Goal: Transaction & Acquisition: Purchase product/service

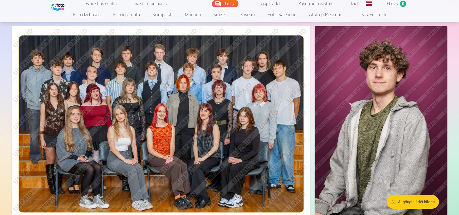
scroll to position [43, 0]
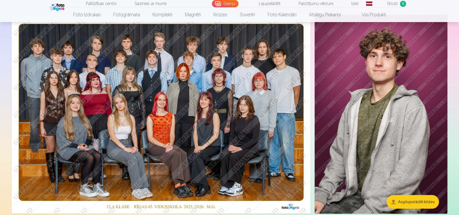
click at [458, 17] on html "Palīdzības centrs Sazinies ar mums Galerija Lejupielādēt Pasūtījumu vēsture Izi…" at bounding box center [229, 64] width 459 height 215
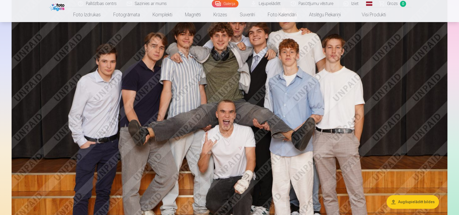
scroll to position [785, 0]
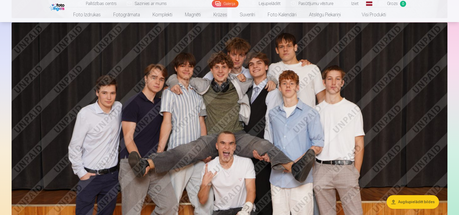
drag, startPoint x: 458, startPoint y: 60, endPoint x: 459, endPoint y: 49, distance: 11.1
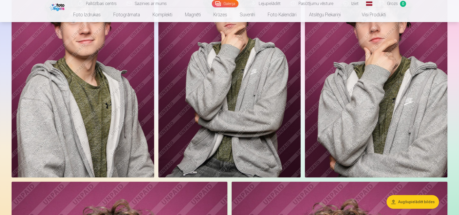
scroll to position [108, 0]
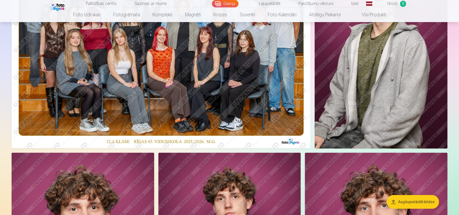
click at [458, 5] on header "Palīdzības centrs Sazinies ar mums Galerija Lejupielādēt Pasūtījumu vēsture Izi…" at bounding box center [229, 11] width 459 height 22
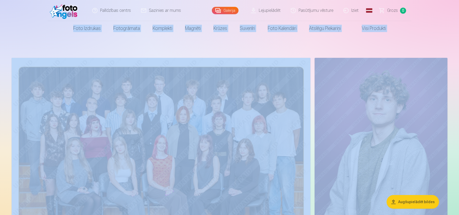
drag, startPoint x: 458, startPoint y: 11, endPoint x: 454, endPoint y: 65, distance: 54.1
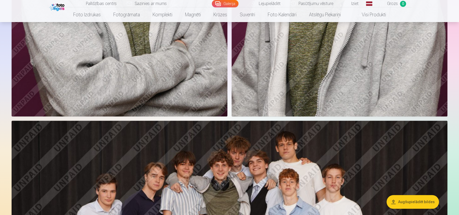
scroll to position [524, 0]
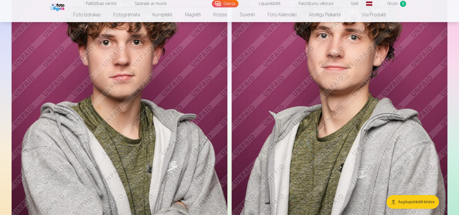
drag, startPoint x: 458, startPoint y: 38, endPoint x: 458, endPoint y: 24, distance: 14.7
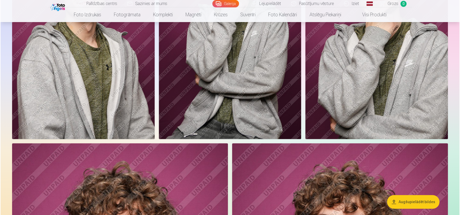
scroll to position [147, 0]
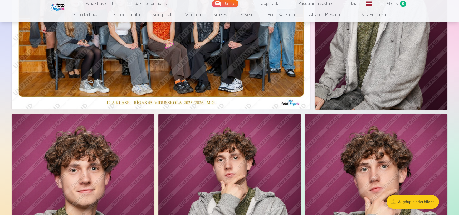
click at [458, 8] on nav "Foto izdrukas Augstas kvalitātes fotoattēlu izdrukas 210 gsm papīrs, piesātināt…" at bounding box center [229, 14] width 459 height 15
click at [237, 80] on img at bounding box center [161, 9] width 299 height 199
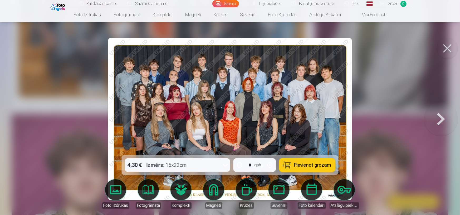
click at [304, 163] on span "Pievienot grozam" at bounding box center [312, 165] width 37 height 5
click at [439, 120] on button at bounding box center [441, 119] width 34 height 62
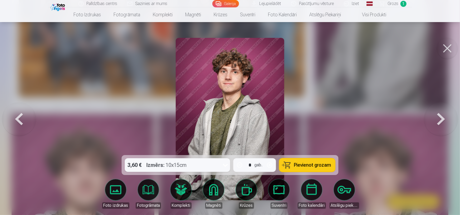
click at [439, 120] on button at bounding box center [441, 119] width 34 height 62
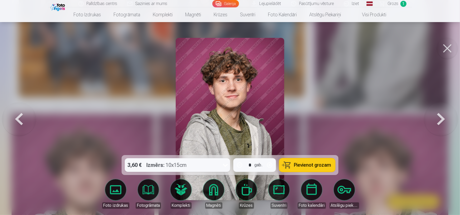
click at [439, 120] on button at bounding box center [441, 119] width 34 height 62
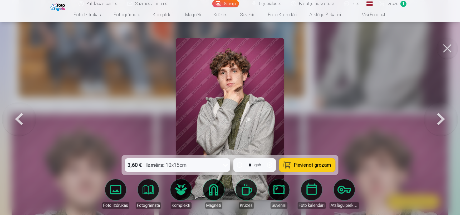
click at [439, 120] on button at bounding box center [441, 119] width 34 height 62
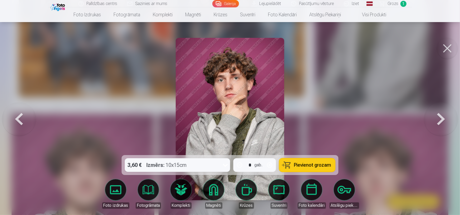
click at [439, 120] on button at bounding box center [441, 119] width 34 height 62
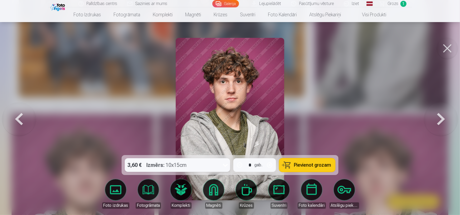
click at [439, 120] on button at bounding box center [441, 119] width 34 height 62
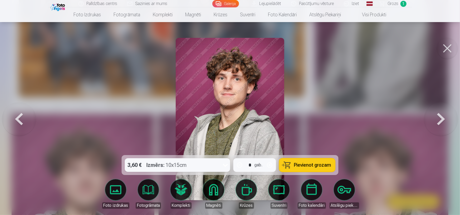
click at [439, 120] on button at bounding box center [441, 119] width 34 height 62
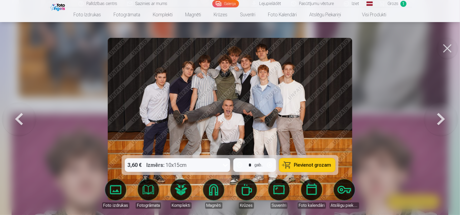
click at [439, 120] on button at bounding box center [441, 119] width 34 height 62
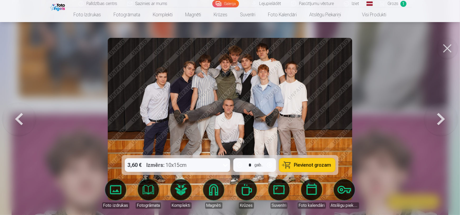
click at [439, 120] on button at bounding box center [441, 119] width 34 height 62
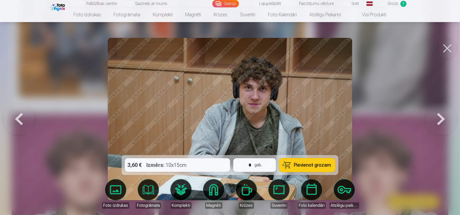
click at [15, 118] on button at bounding box center [19, 119] width 34 height 62
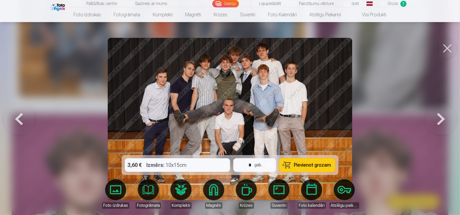
click at [15, 118] on button at bounding box center [19, 119] width 34 height 62
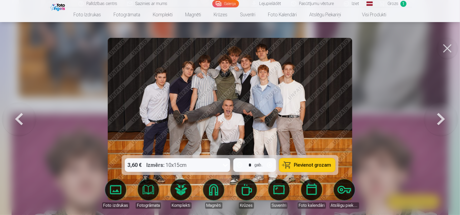
click at [300, 161] on button "Pievienot grozam" at bounding box center [307, 165] width 56 height 14
click at [442, 120] on button at bounding box center [441, 119] width 34 height 62
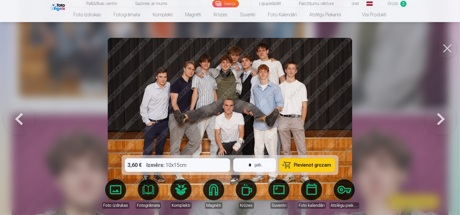
click at [442, 120] on button at bounding box center [441, 119] width 34 height 62
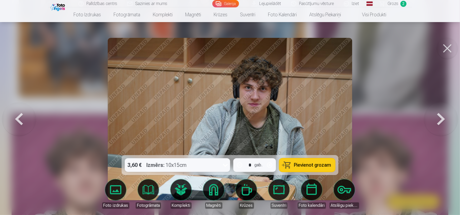
click at [442, 120] on button at bounding box center [441, 119] width 34 height 62
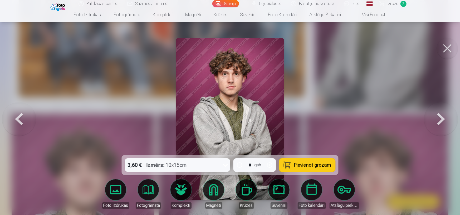
click at [442, 120] on button at bounding box center [441, 119] width 34 height 62
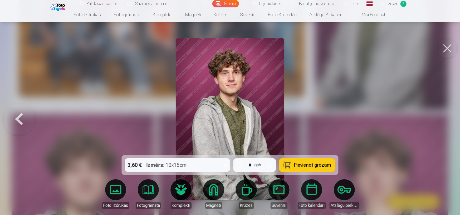
click at [16, 119] on button at bounding box center [19, 119] width 34 height 62
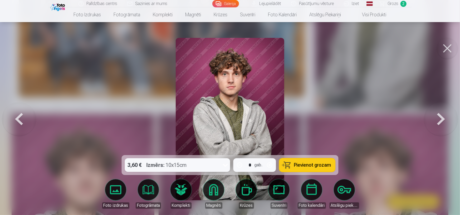
click at [16, 119] on button at bounding box center [19, 119] width 34 height 62
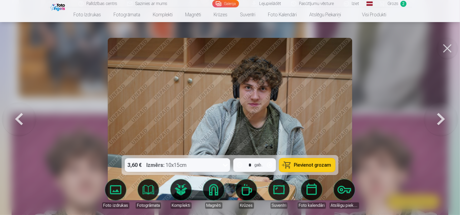
click at [16, 119] on button at bounding box center [19, 119] width 34 height 62
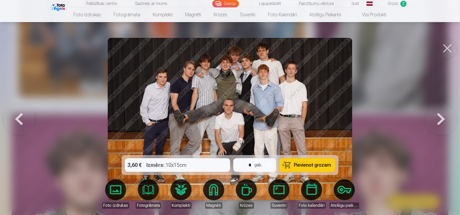
click at [16, 119] on button at bounding box center [19, 119] width 34 height 62
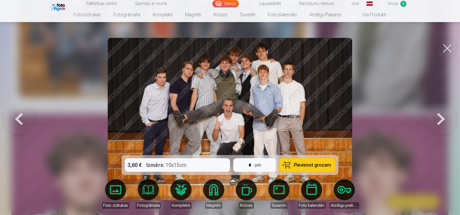
click at [16, 119] on button at bounding box center [19, 119] width 34 height 62
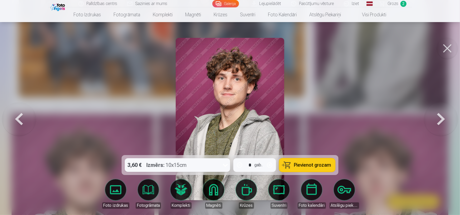
click at [16, 119] on button at bounding box center [19, 119] width 34 height 62
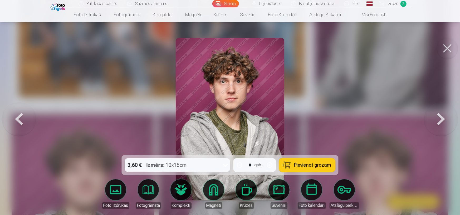
click at [16, 119] on button at bounding box center [19, 119] width 34 height 62
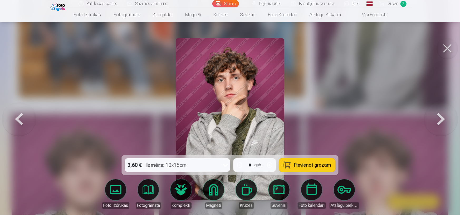
click at [16, 119] on button at bounding box center [19, 119] width 34 height 62
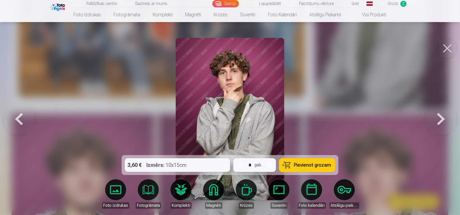
click at [16, 119] on button at bounding box center [19, 119] width 34 height 62
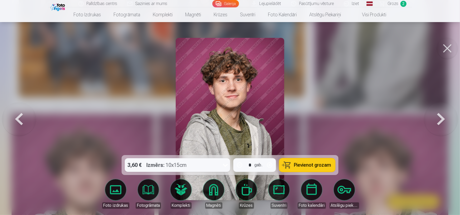
click at [16, 119] on button at bounding box center [19, 119] width 34 height 62
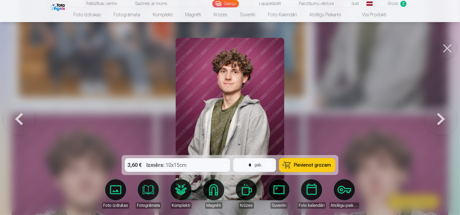
click at [16, 119] on button at bounding box center [19, 119] width 34 height 62
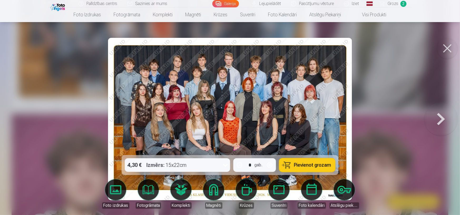
click at [439, 115] on button at bounding box center [441, 119] width 34 height 62
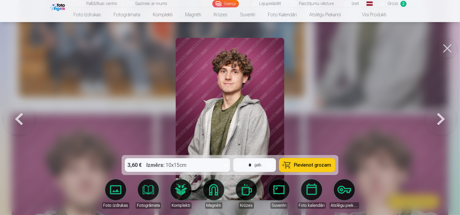
click at [439, 115] on button at bounding box center [441, 119] width 34 height 62
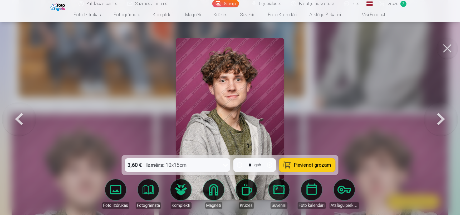
click at [304, 170] on button "Pievienot grozam" at bounding box center [307, 165] width 56 height 14
click at [391, 5] on span "Grozs" at bounding box center [392, 4] width 11 height 6
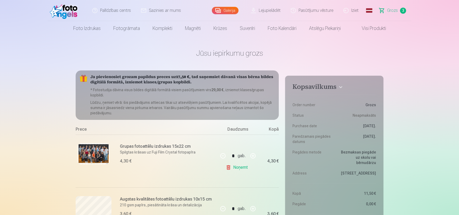
drag, startPoint x: 458, startPoint y: 16, endPoint x: 458, endPoint y: 20, distance: 4.0
click at [458, 20] on header "Palīdzības centrs Sazinies ar mums Galerija Lejupielādēt Pasūtījumu vēsture Izi…" at bounding box center [229, 18] width 459 height 36
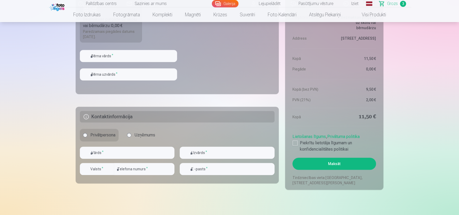
scroll to position [334, 0]
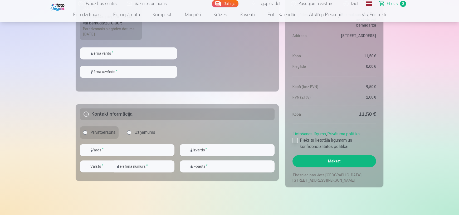
click at [293, 139] on div at bounding box center [294, 140] width 5 height 5
click at [325, 163] on button "Maksāt" at bounding box center [333, 161] width 83 height 12
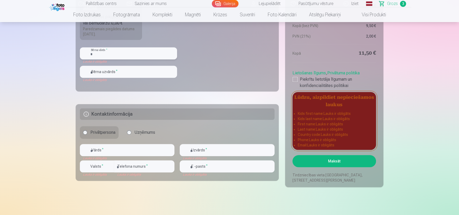
click at [121, 55] on input "text" at bounding box center [128, 53] width 97 height 12
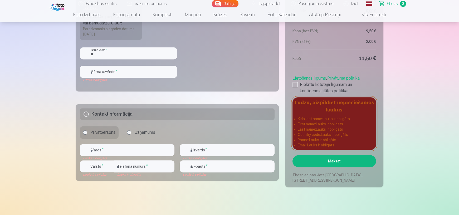
drag, startPoint x: 121, startPoint y: 55, endPoint x: 184, endPoint y: 86, distance: 69.9
click at [184, 86] on fieldset "Piegādes metode Bezmaksas piegāde uz skolu vai bērnudārzu : 0,00 € Paredzamais …" at bounding box center [177, 28] width 203 height 125
click at [96, 53] on input "**" at bounding box center [128, 53] width 97 height 12
type input "*"
drag, startPoint x: 96, startPoint y: 53, endPoint x: 197, endPoint y: 87, distance: 106.9
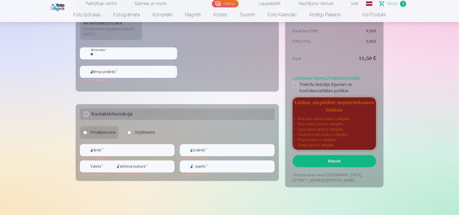
click at [197, 87] on fieldset "Piegādes metode Bezmaksas piegāde uz skolu vai bērnudārzu : 0,00 € Paredzamais …" at bounding box center [177, 28] width 203 height 125
click at [101, 53] on input "**" at bounding box center [128, 53] width 97 height 12
type input "******"
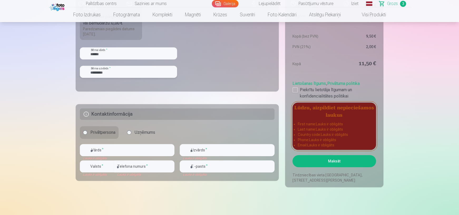
type input "*********"
click at [127, 149] on input "text" at bounding box center [127, 150] width 95 height 12
type input "****"
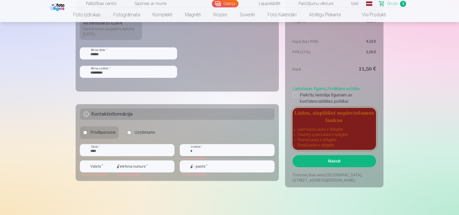
click at [216, 150] on input "text" at bounding box center [227, 150] width 95 height 12
type input "******"
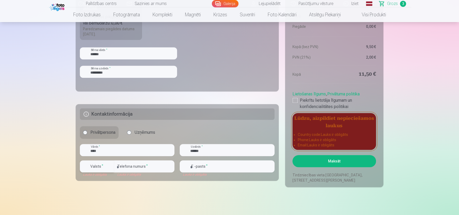
click at [111, 168] on div "button" at bounding box center [110, 166] width 6 height 6
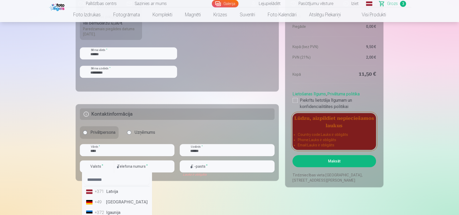
click at [115, 192] on li "+371 Latvija" at bounding box center [117, 192] width 66 height 11
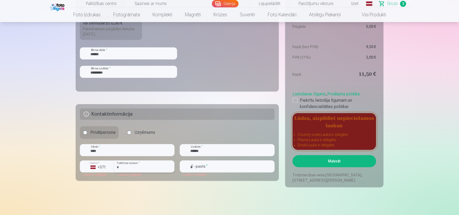
click at [129, 170] on input "number" at bounding box center [144, 167] width 60 height 12
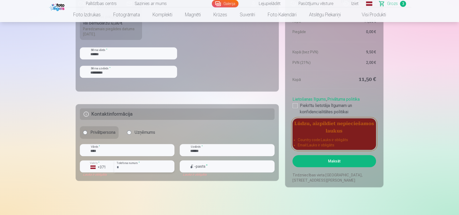
type input "********"
click at [209, 169] on input "email" at bounding box center [227, 167] width 95 height 12
type input "**********"
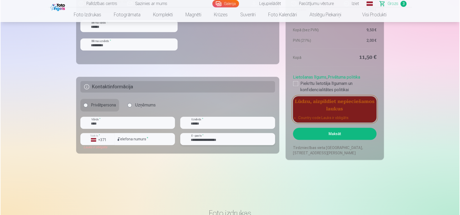
scroll to position [364, 0]
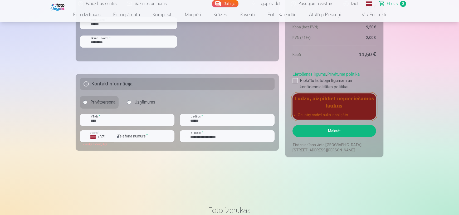
click at [335, 108] on h5 "Lūdzu, aizpildiet nepieciešamos laukus" at bounding box center [333, 101] width 83 height 17
click at [334, 128] on button "Maksāt" at bounding box center [333, 131] width 83 height 12
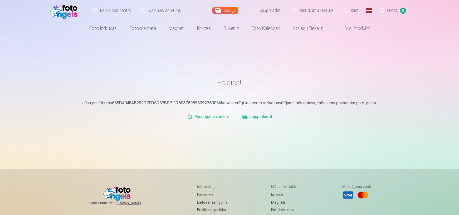
click at [260, 117] on link "Lejupielādēt" at bounding box center [257, 117] width 34 height 11
